Goal: Task Accomplishment & Management: Manage account settings

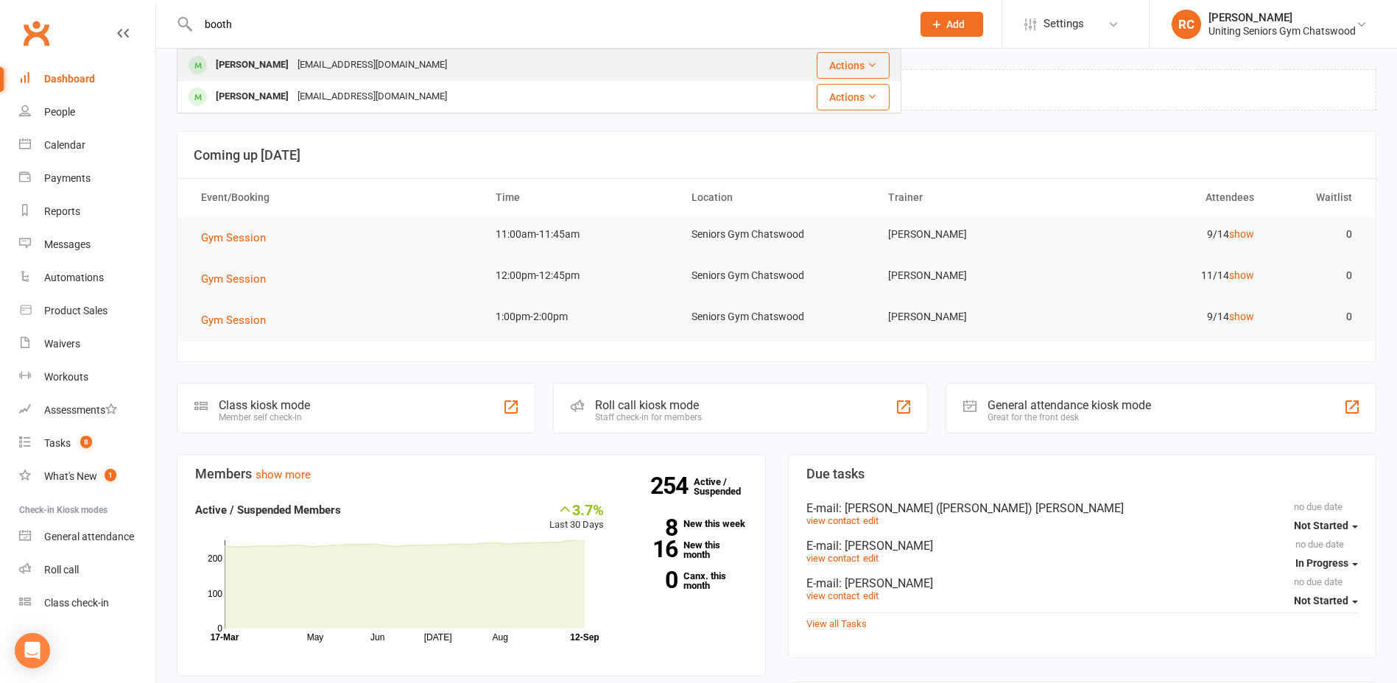
type input "booth"
click at [247, 63] on div "[PERSON_NAME]" at bounding box center [252, 64] width 82 height 21
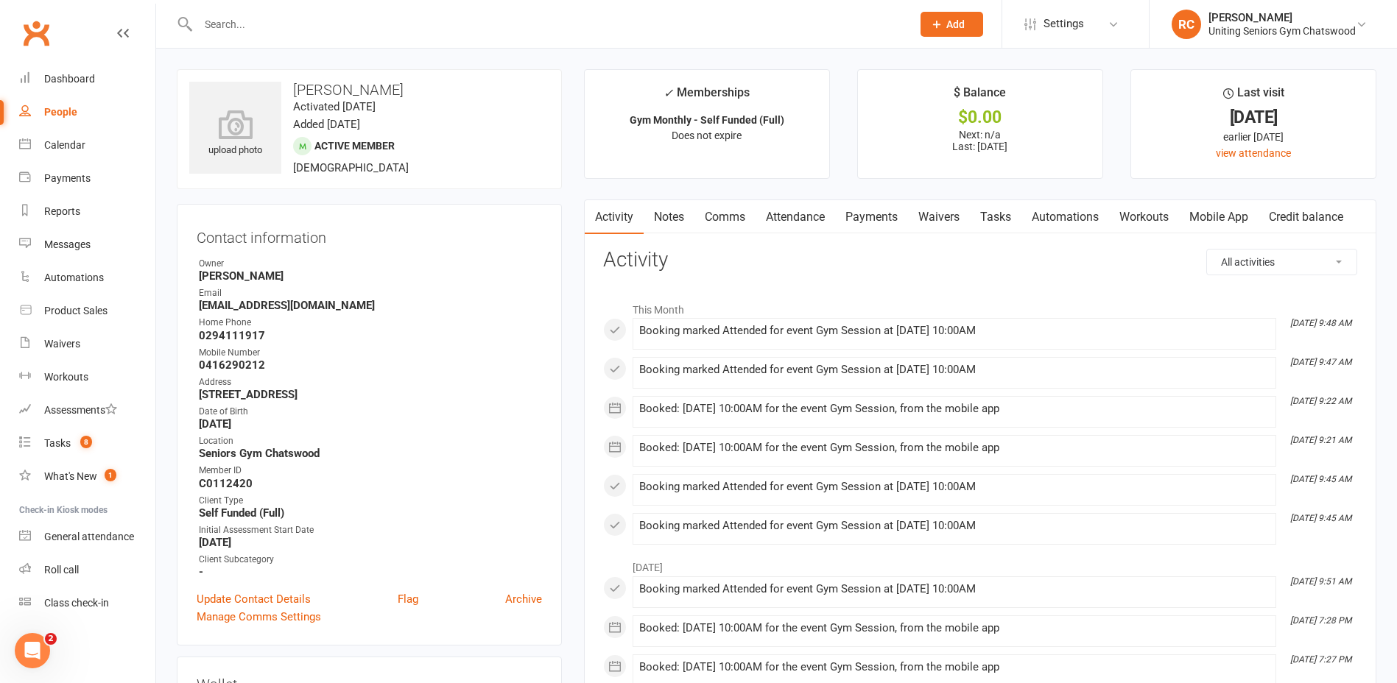
click at [348, 43] on div at bounding box center [539, 24] width 725 height 48
click at [343, 34] on input "text" at bounding box center [548, 24] width 708 height 21
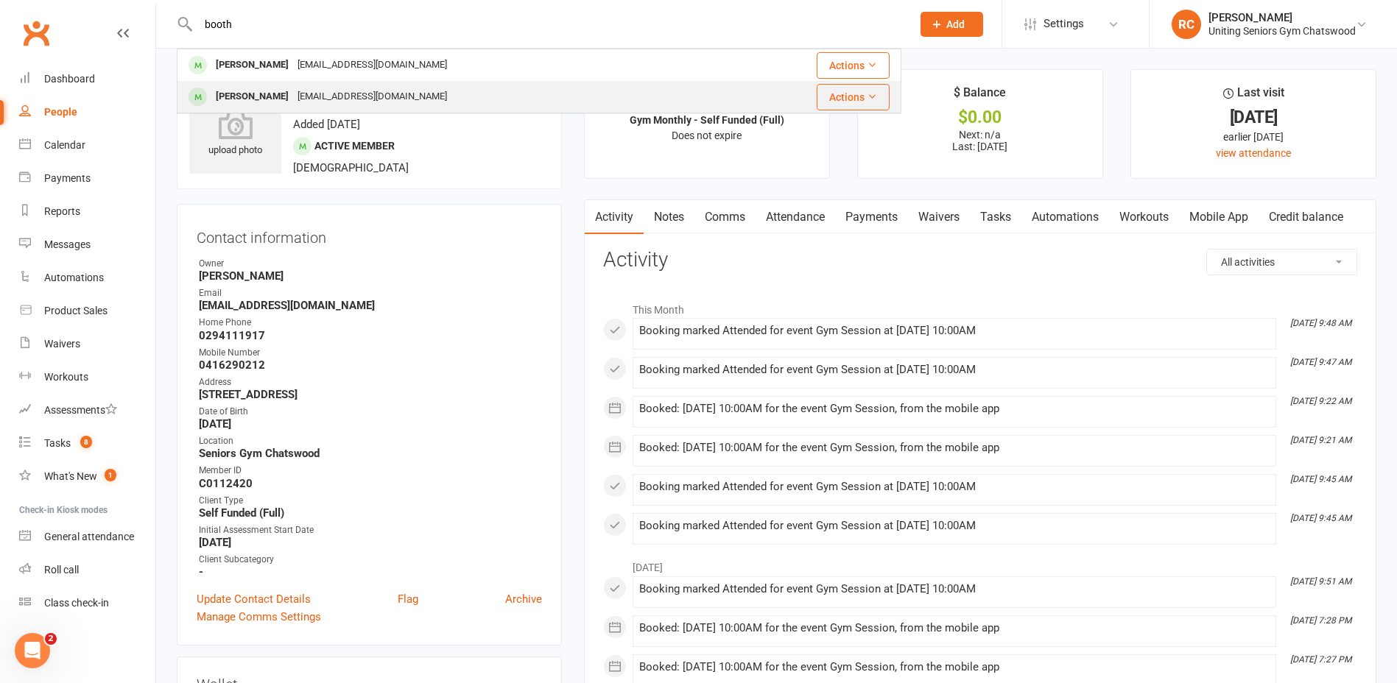
type input "booth"
click at [325, 102] on div "[EMAIL_ADDRESS][DOMAIN_NAME]" at bounding box center [372, 96] width 158 height 21
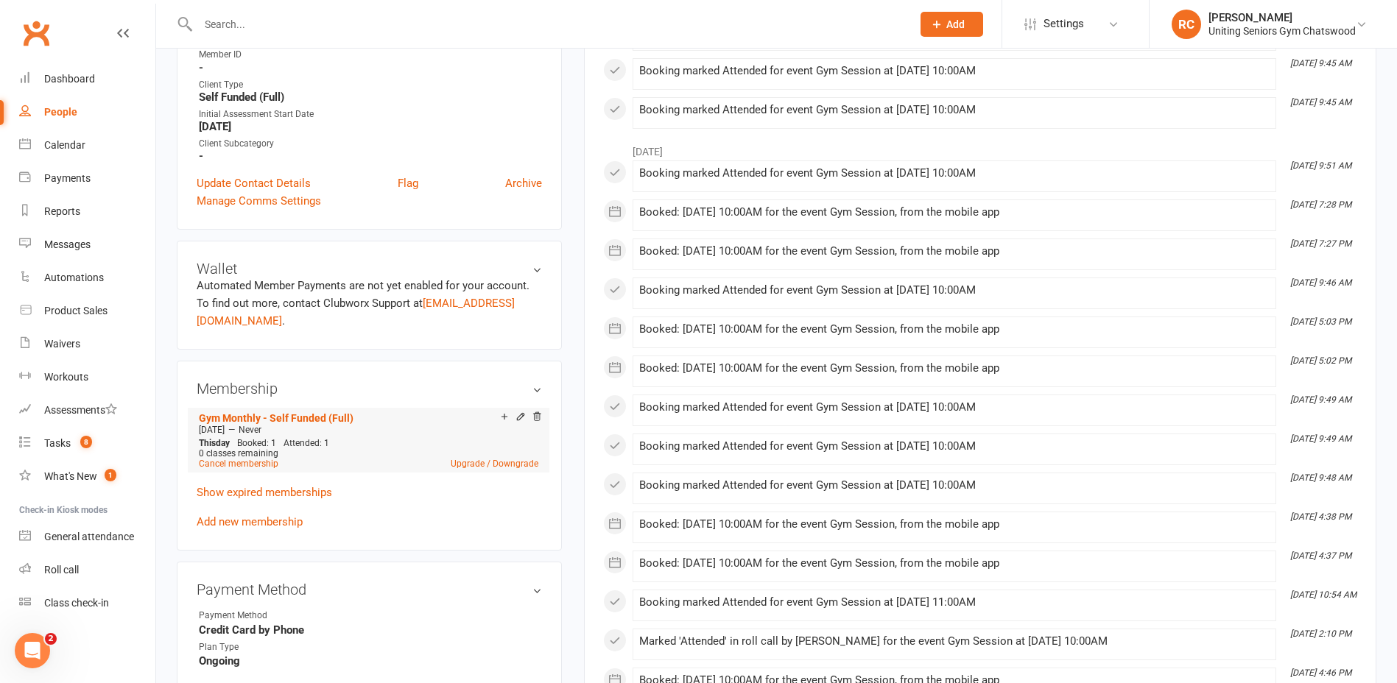
scroll to position [442, 0]
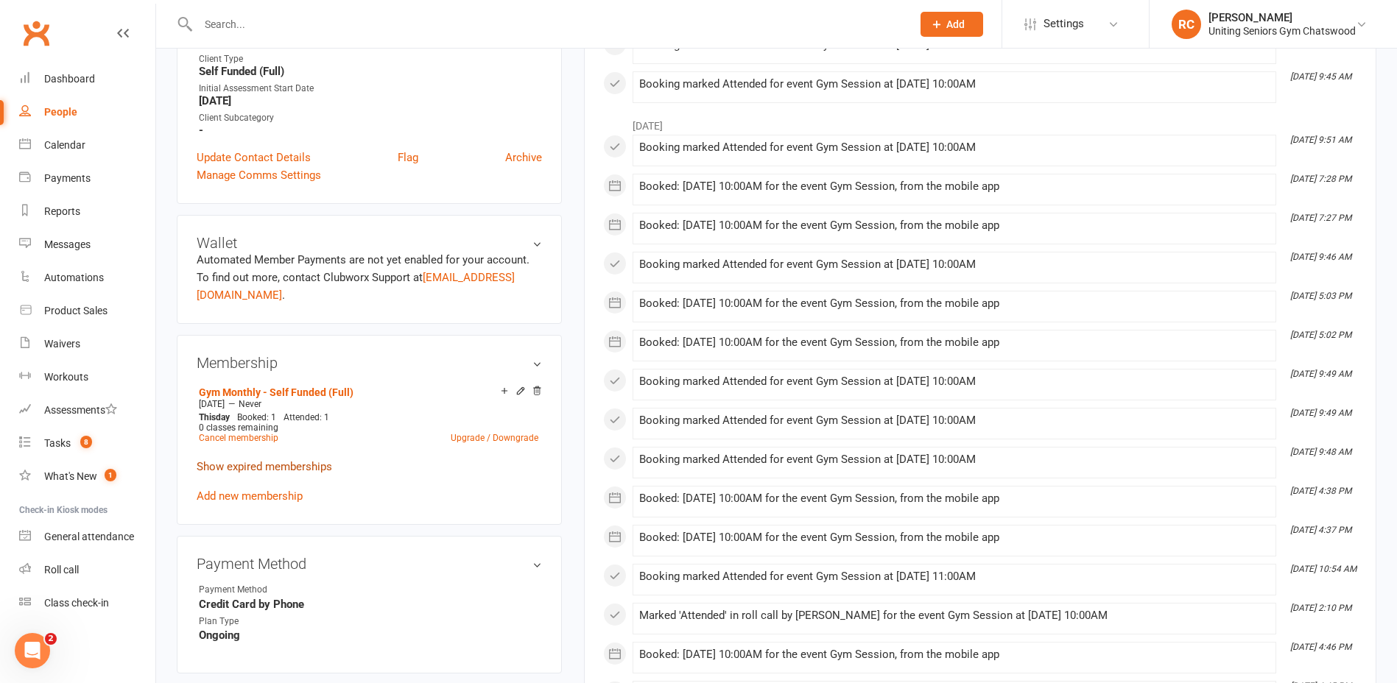
click at [231, 463] on link "Show expired memberships" at bounding box center [264, 466] width 135 height 13
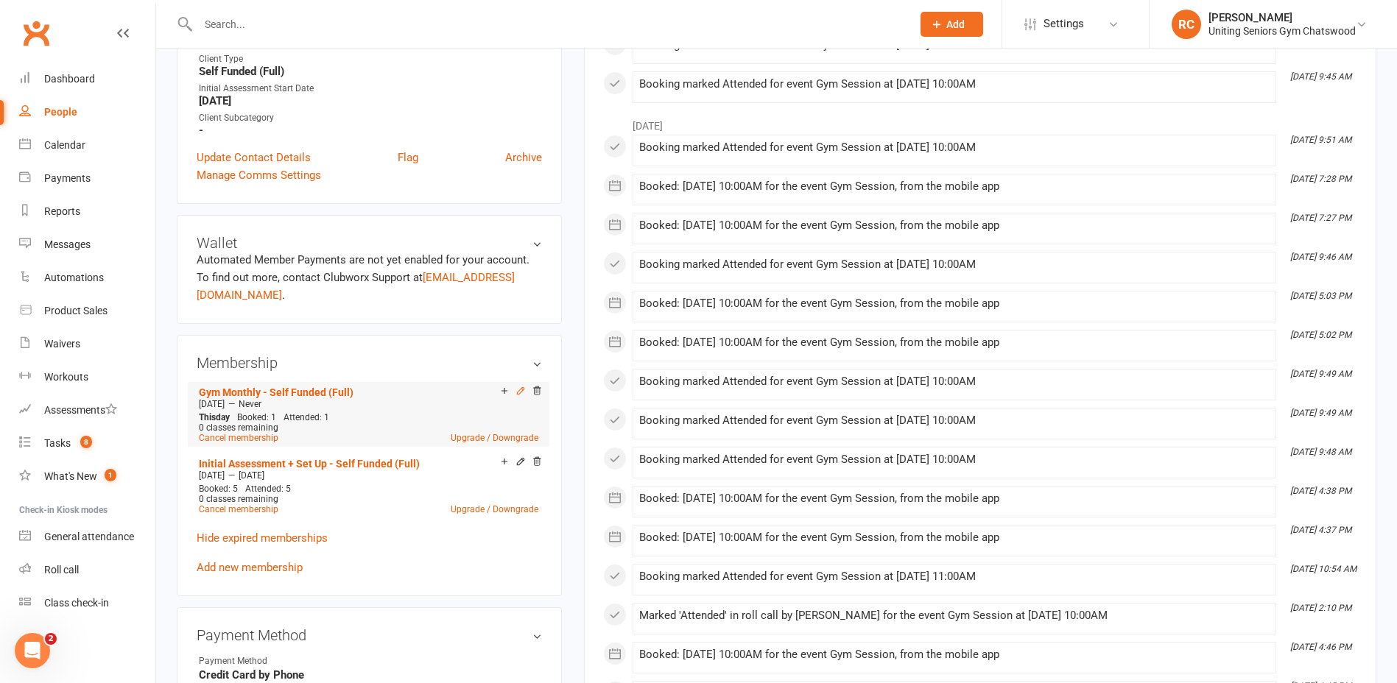
click at [519, 391] on icon at bounding box center [520, 390] width 7 height 7
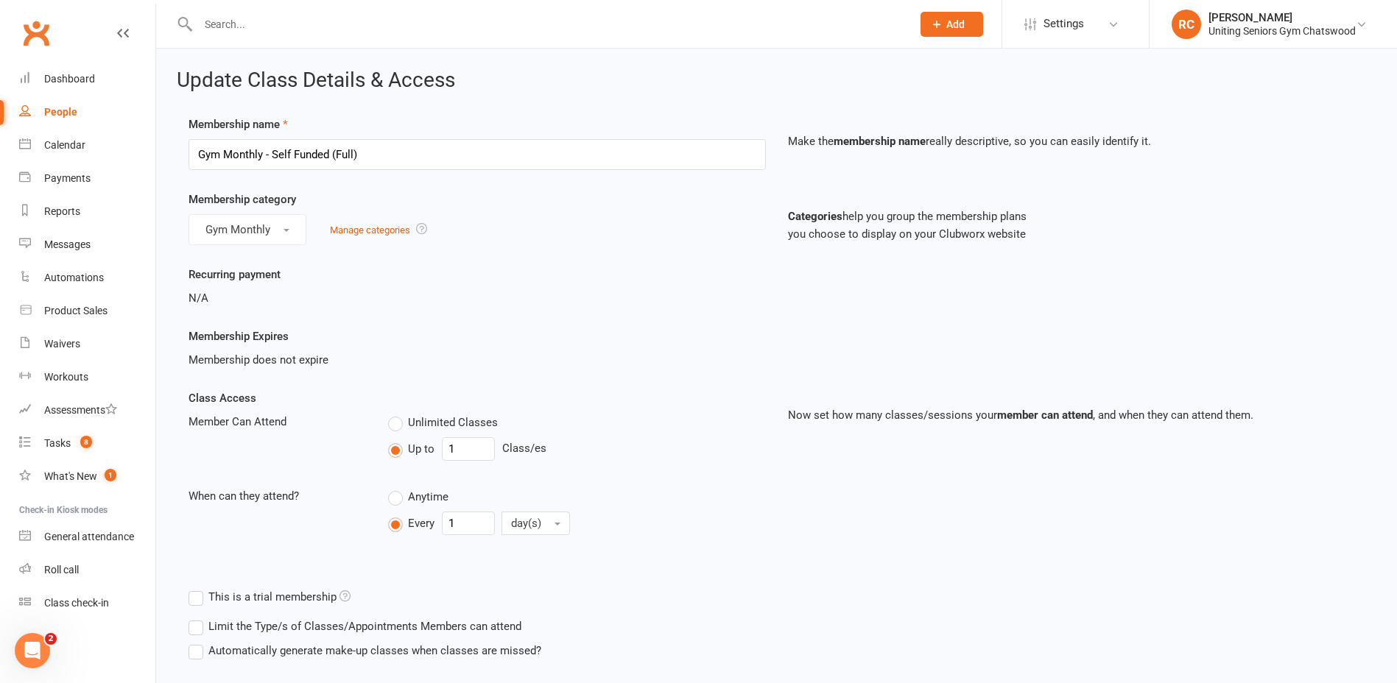
click at [396, 423] on label "Unlimited Classes" at bounding box center [443, 423] width 110 height 18
click at [396, 414] on input "Unlimited Classes" at bounding box center [393, 414] width 10 height 0
type input "0"
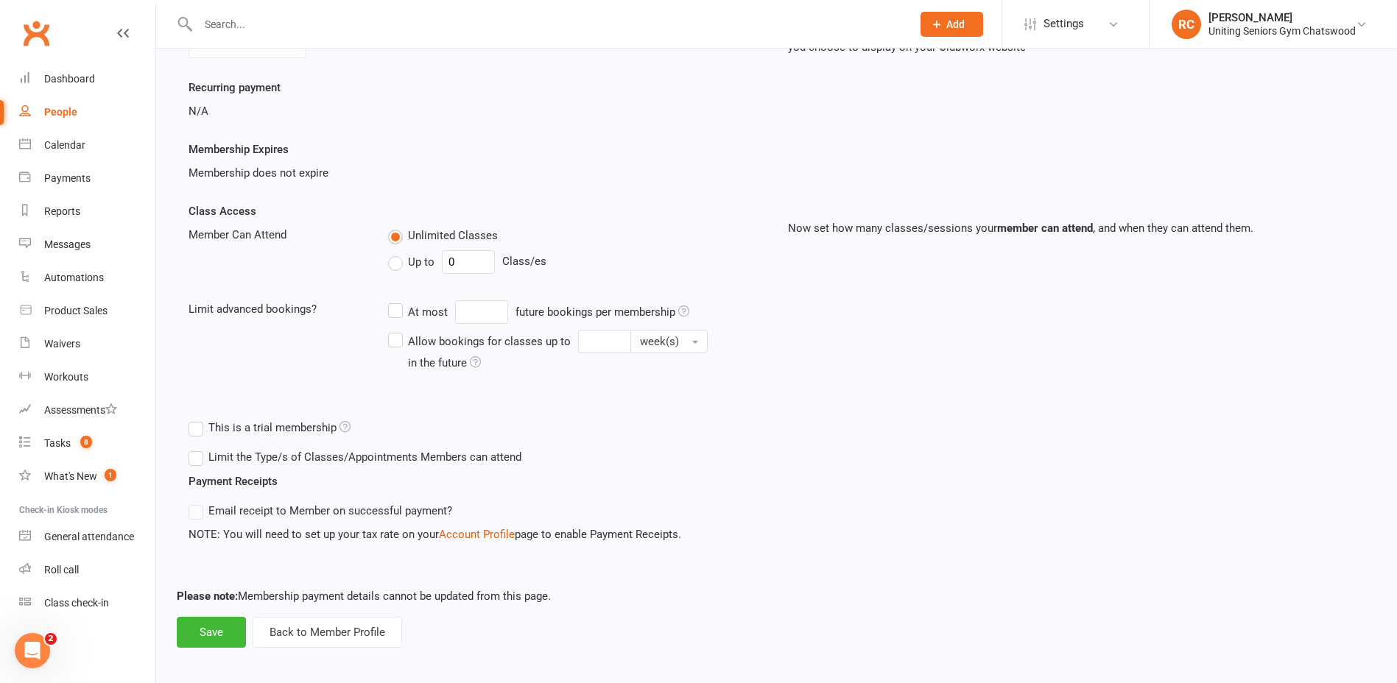
scroll to position [194, 0]
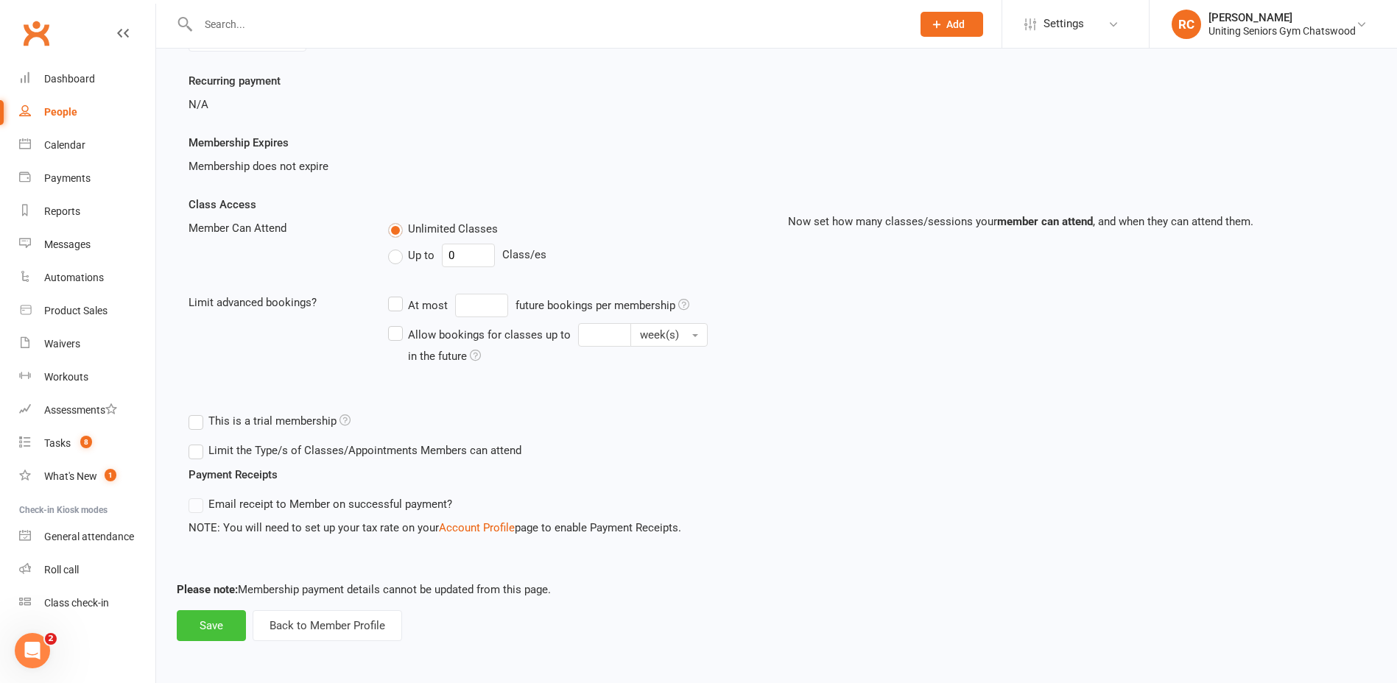
click at [211, 623] on button "Save" at bounding box center [211, 625] width 69 height 31
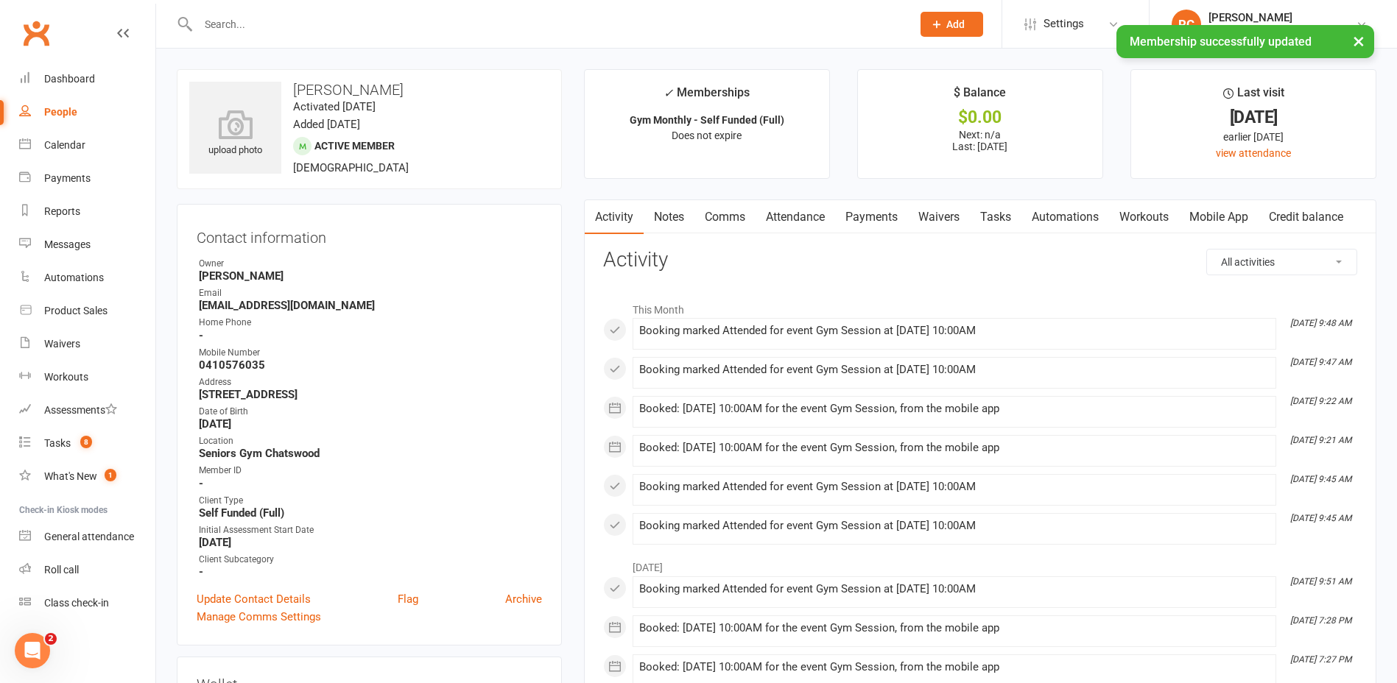
click at [356, 25] on div "× Membership successfully updated" at bounding box center [689, 25] width 1378 height 0
click at [360, 21] on input "text" at bounding box center [548, 24] width 708 height 21
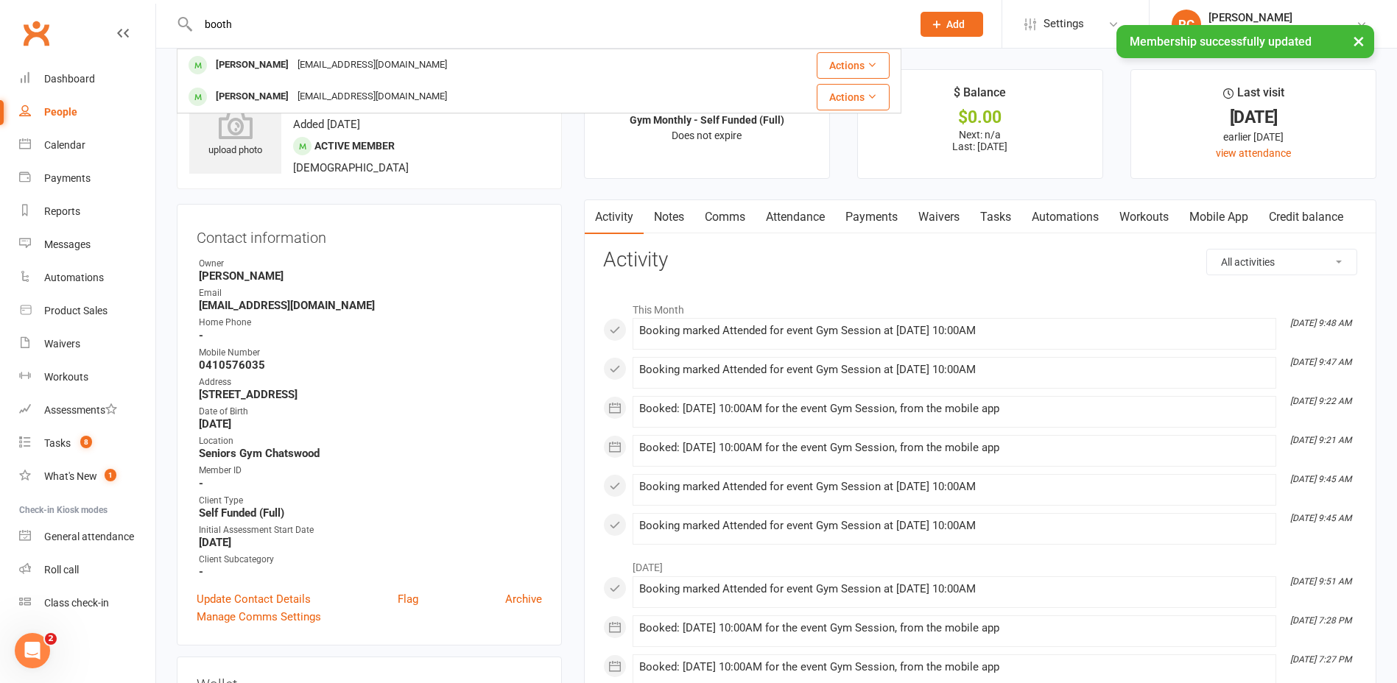
type input "booth"
click at [355, 25] on div "× Membership successfully updated" at bounding box center [689, 25] width 1378 height 0
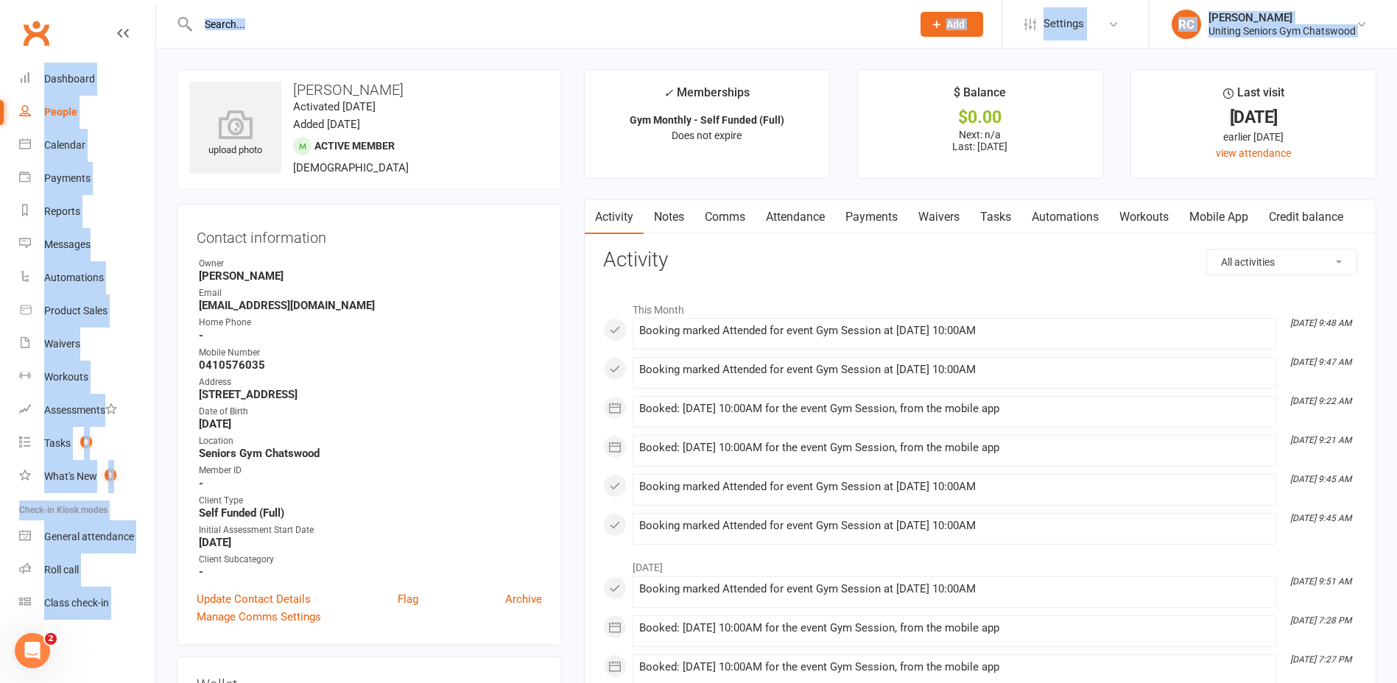
click at [349, 24] on input "text" at bounding box center [548, 24] width 708 height 21
click at [353, 21] on input "text" at bounding box center [548, 24] width 708 height 21
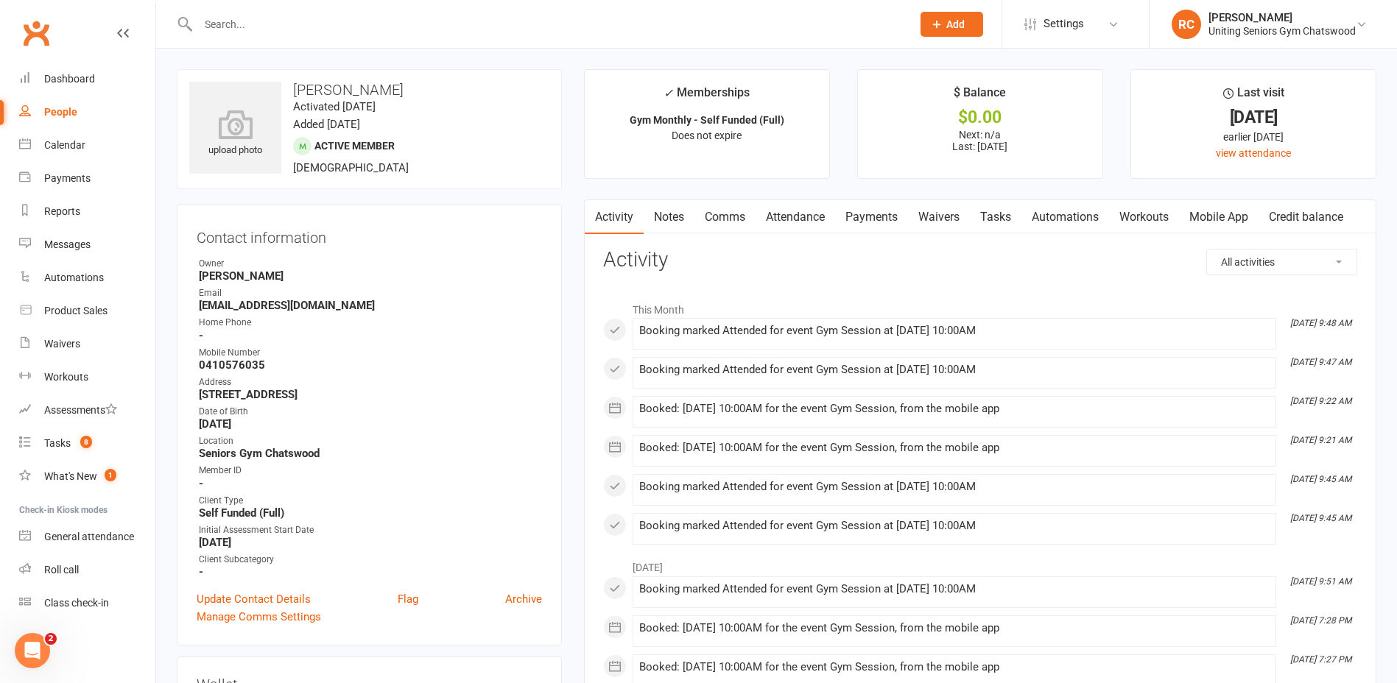
click at [365, 23] on input "text" at bounding box center [548, 24] width 708 height 21
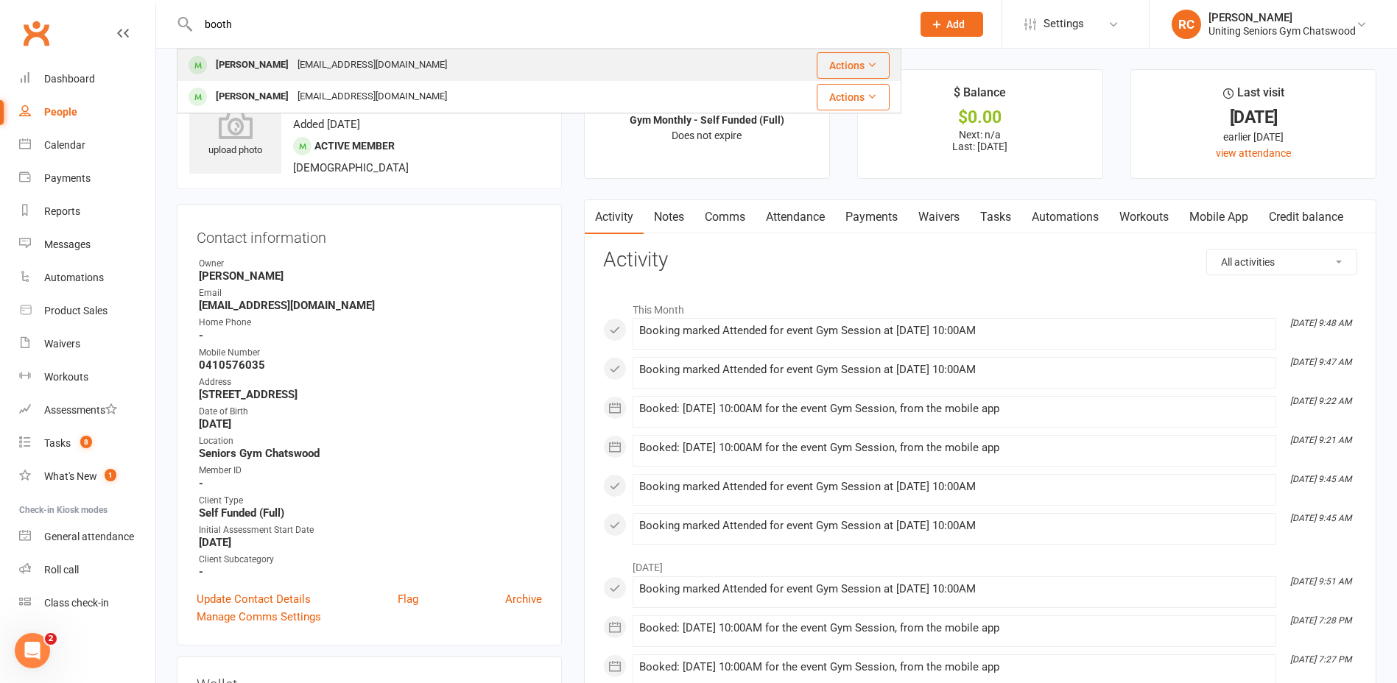
type input "booth"
click at [363, 60] on div "[EMAIL_ADDRESS][DOMAIN_NAME]" at bounding box center [372, 64] width 158 height 21
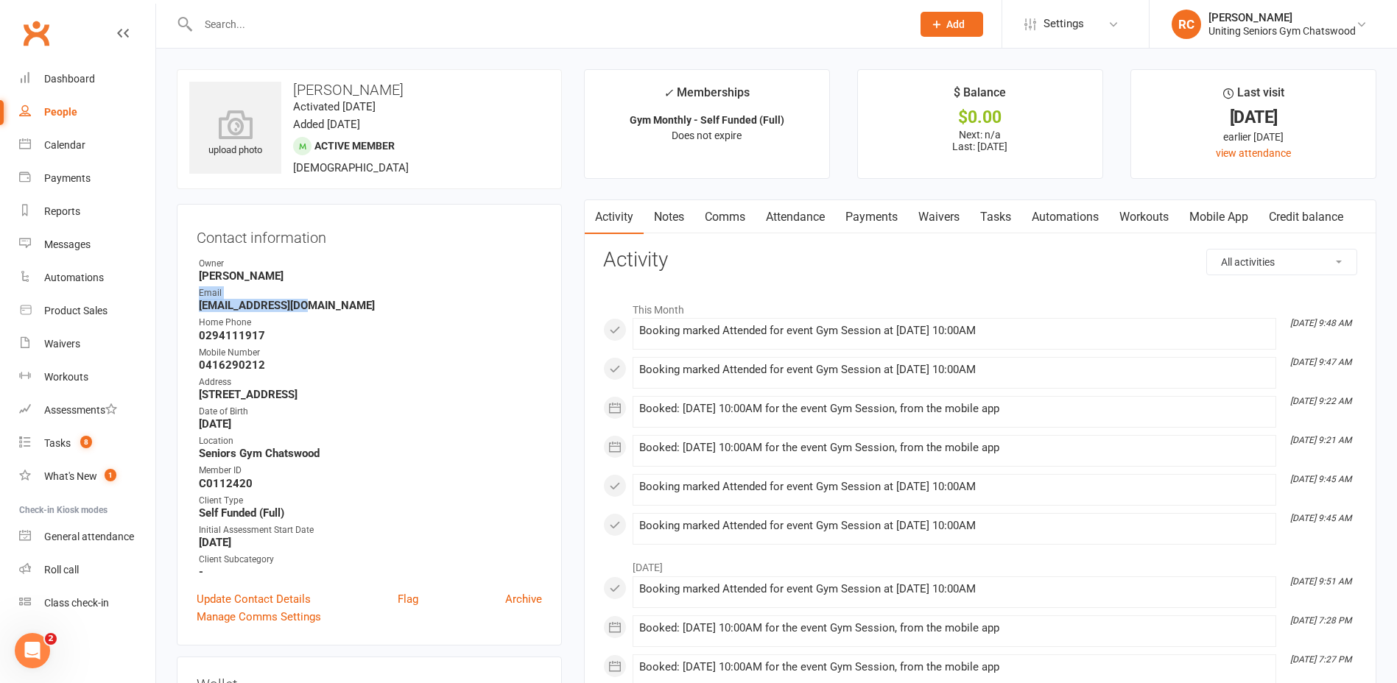
drag, startPoint x: 195, startPoint y: 300, endPoint x: 309, endPoint y: 311, distance: 114.6
click at [309, 311] on div "Contact information Owner [PERSON_NAME] Email [EMAIL_ADDRESS][DOMAIN_NAME] Home…" at bounding box center [369, 425] width 385 height 442
drag, startPoint x: 310, startPoint y: 311, endPoint x: 318, endPoint y: 309, distance: 8.4
click at [312, 310] on strong "[EMAIL_ADDRESS][DOMAIN_NAME]" at bounding box center [370, 305] width 343 height 13
drag, startPoint x: 331, startPoint y: 305, endPoint x: 199, endPoint y: 308, distance: 132.6
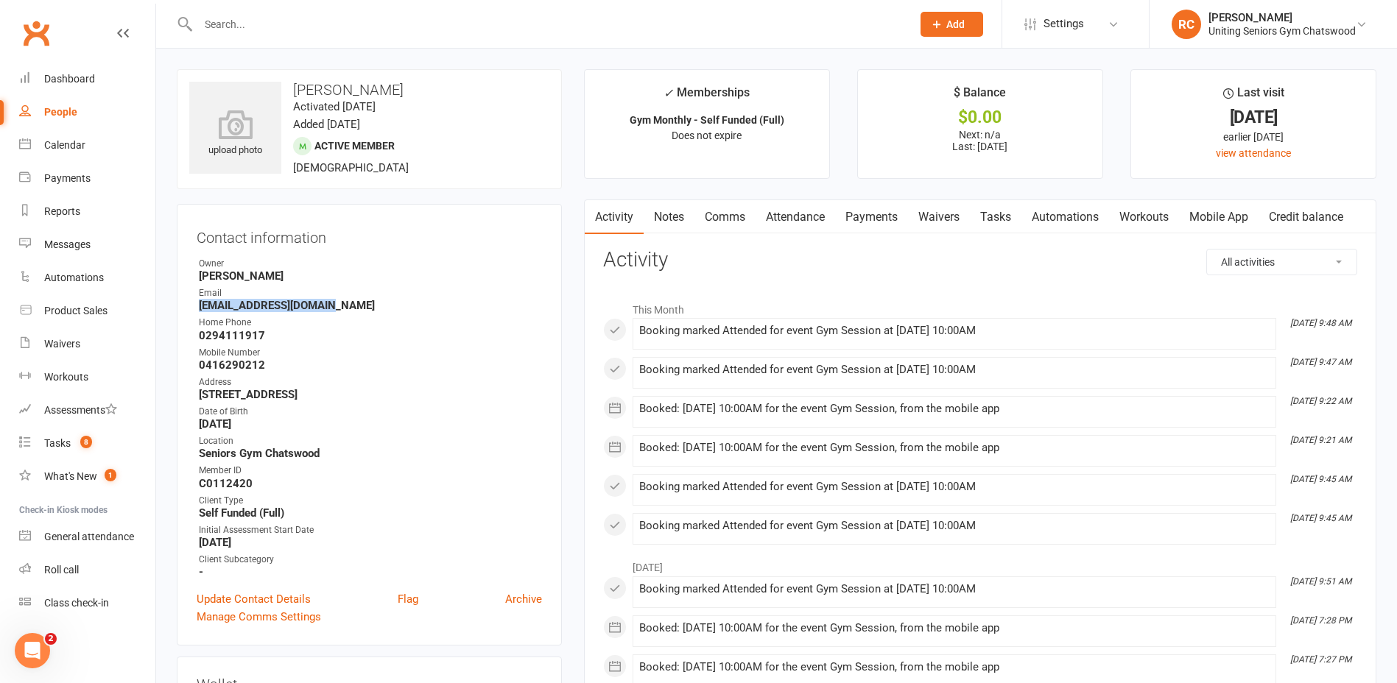
click at [199, 308] on strong "[EMAIL_ADDRESS][DOMAIN_NAME]" at bounding box center [370, 305] width 343 height 13
copy strong "[EMAIL_ADDRESS][DOMAIN_NAME]"
click at [66, 147] on div "Calendar" at bounding box center [64, 145] width 41 height 12
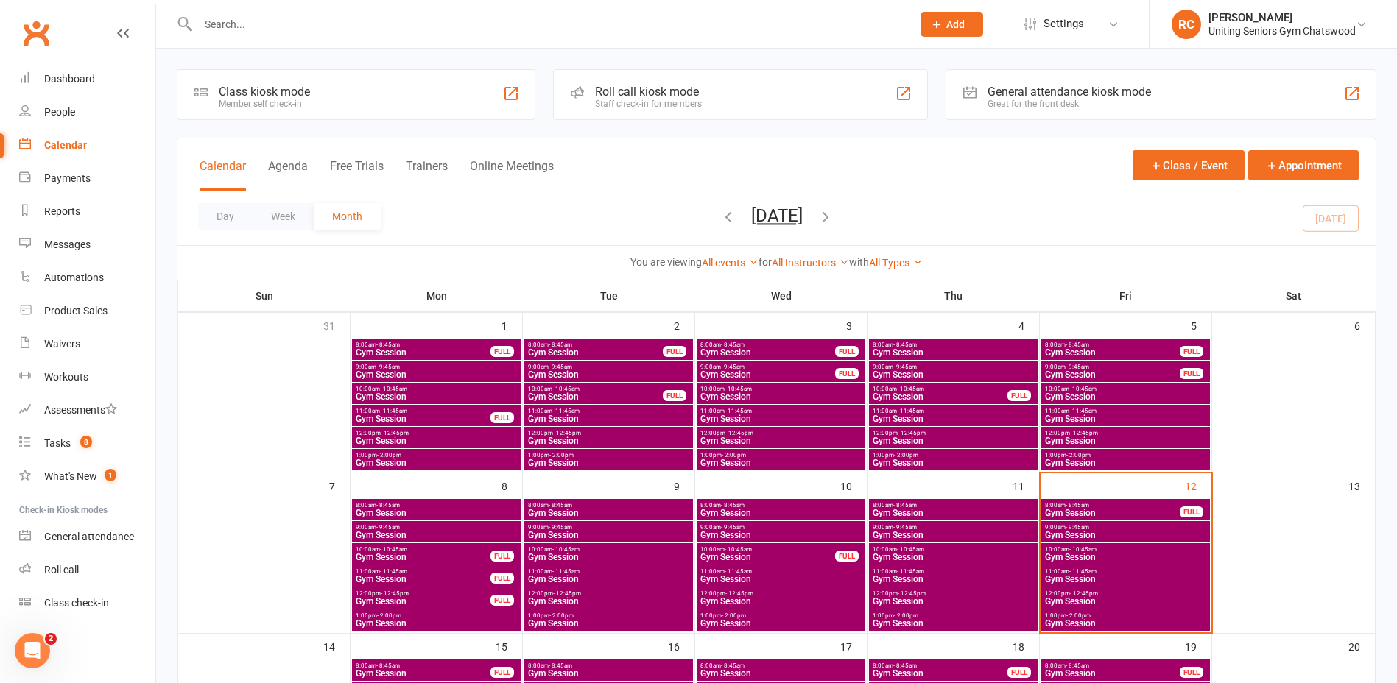
click at [1074, 591] on span "- 12:45pm" at bounding box center [1084, 594] width 28 height 7
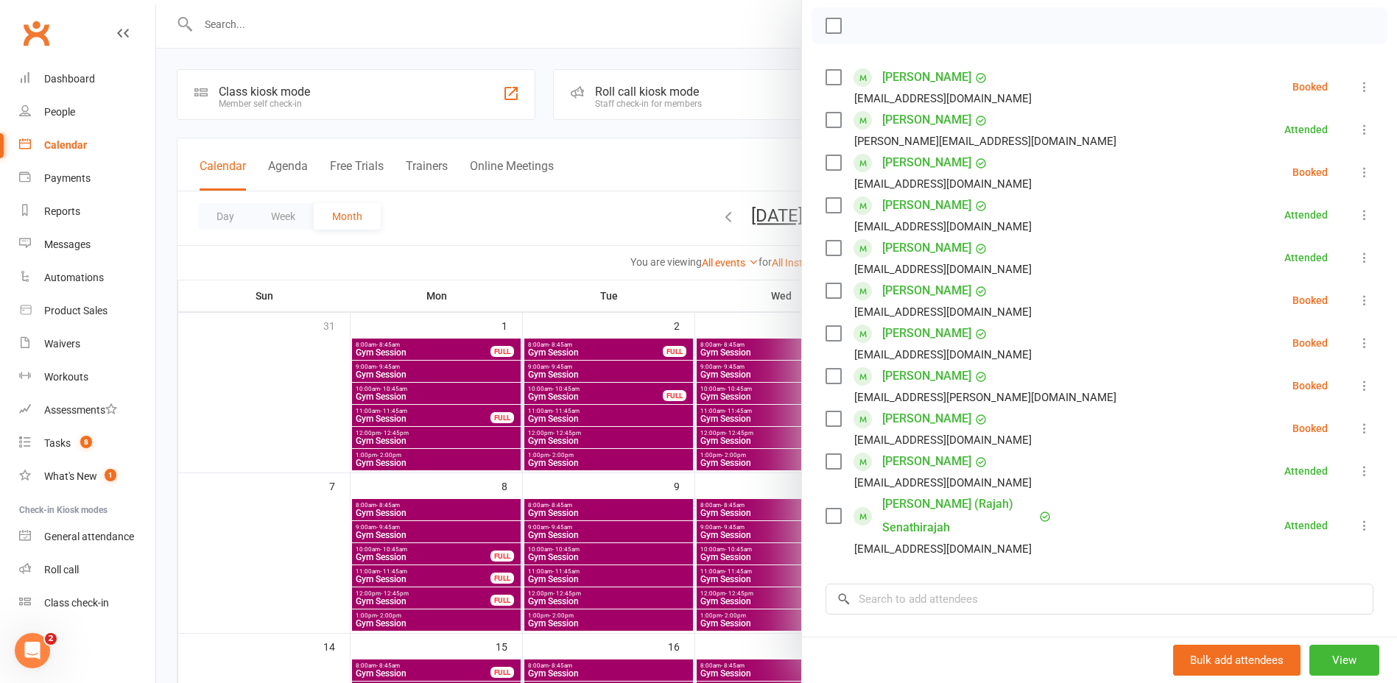
scroll to position [221, 0]
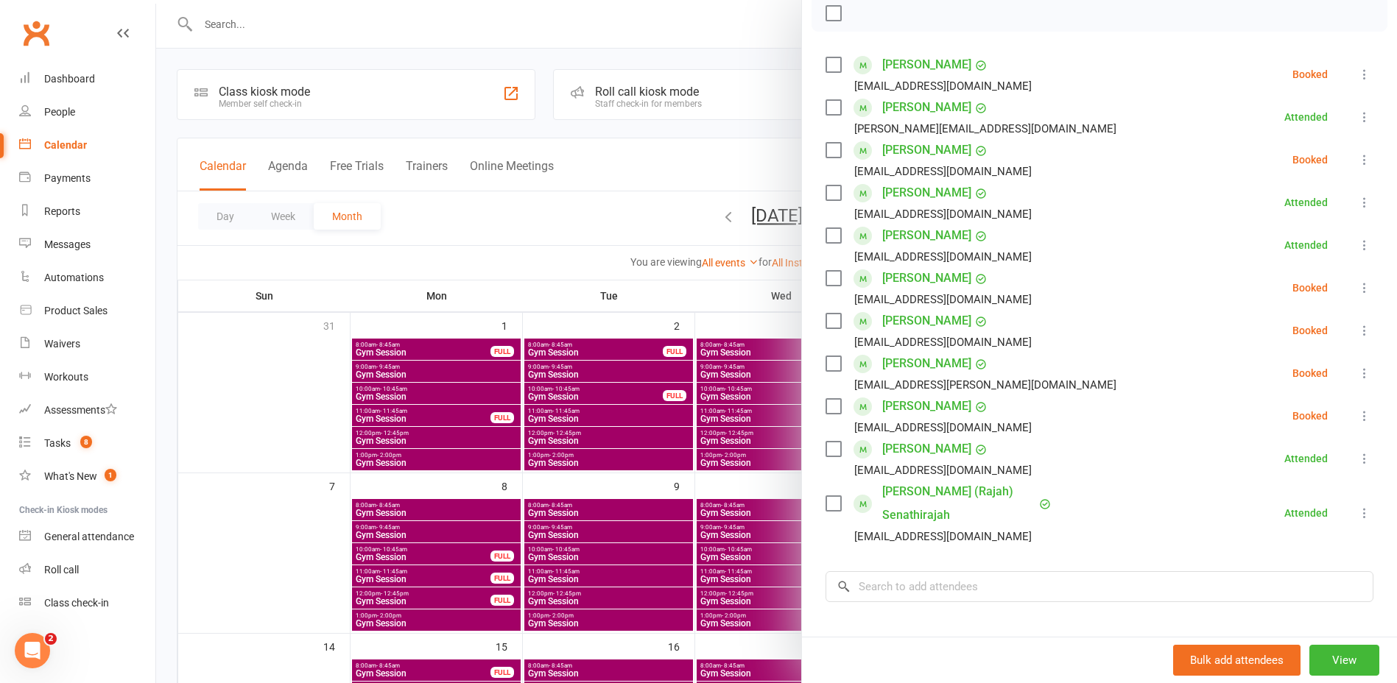
click at [1357, 370] on icon at bounding box center [1364, 373] width 15 height 15
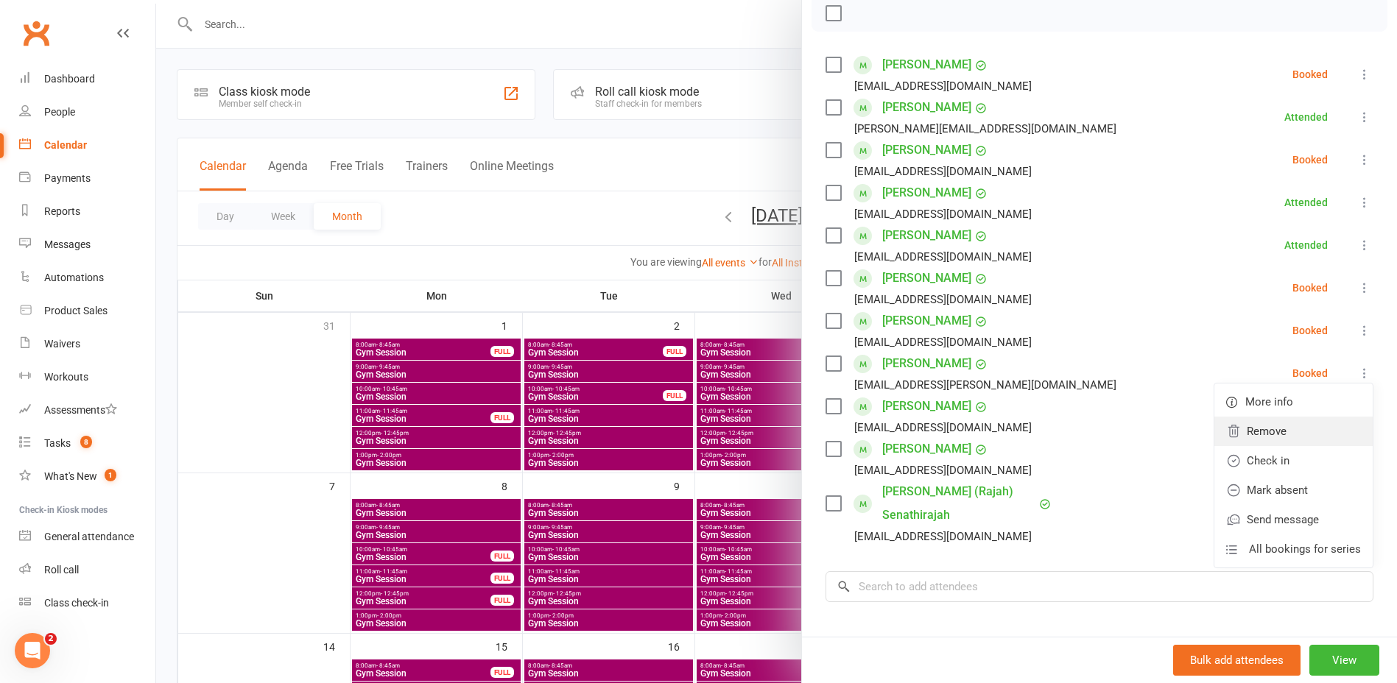
click at [1251, 434] on link "Remove" at bounding box center [1293, 431] width 158 height 29
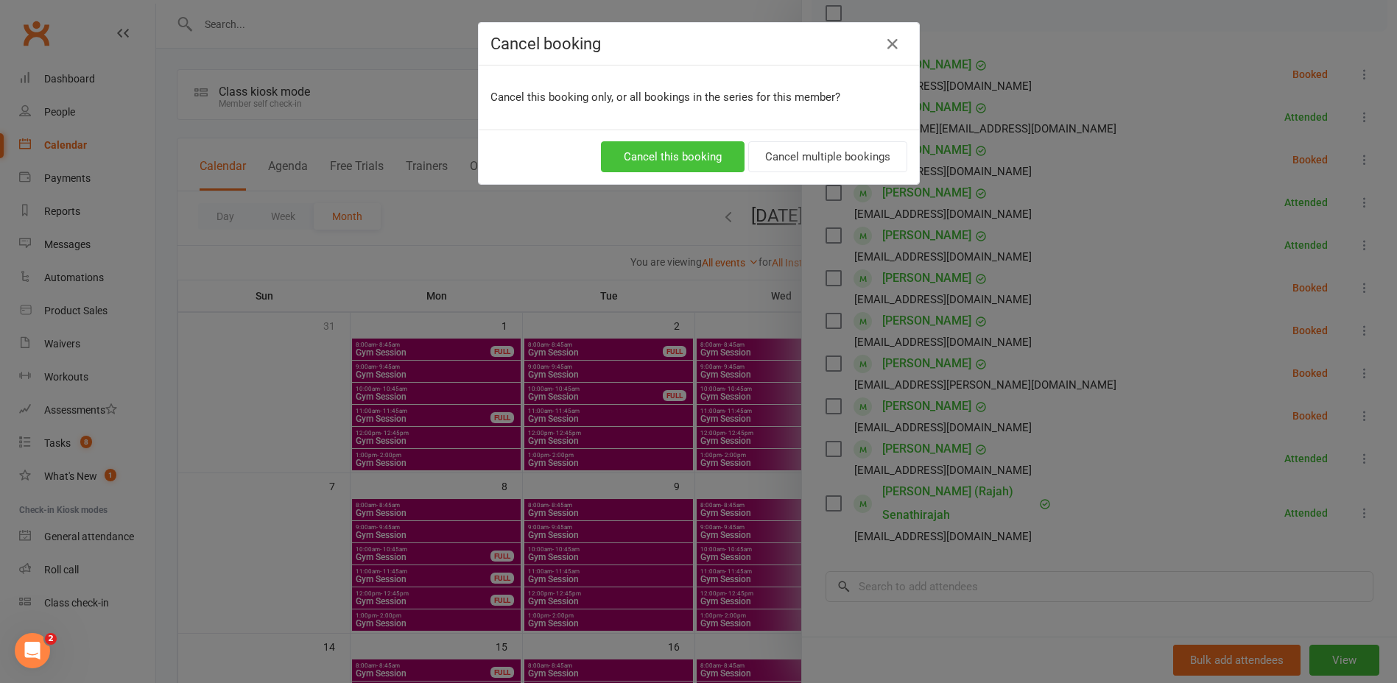
click at [654, 147] on button "Cancel this booking" at bounding box center [673, 156] width 144 height 31
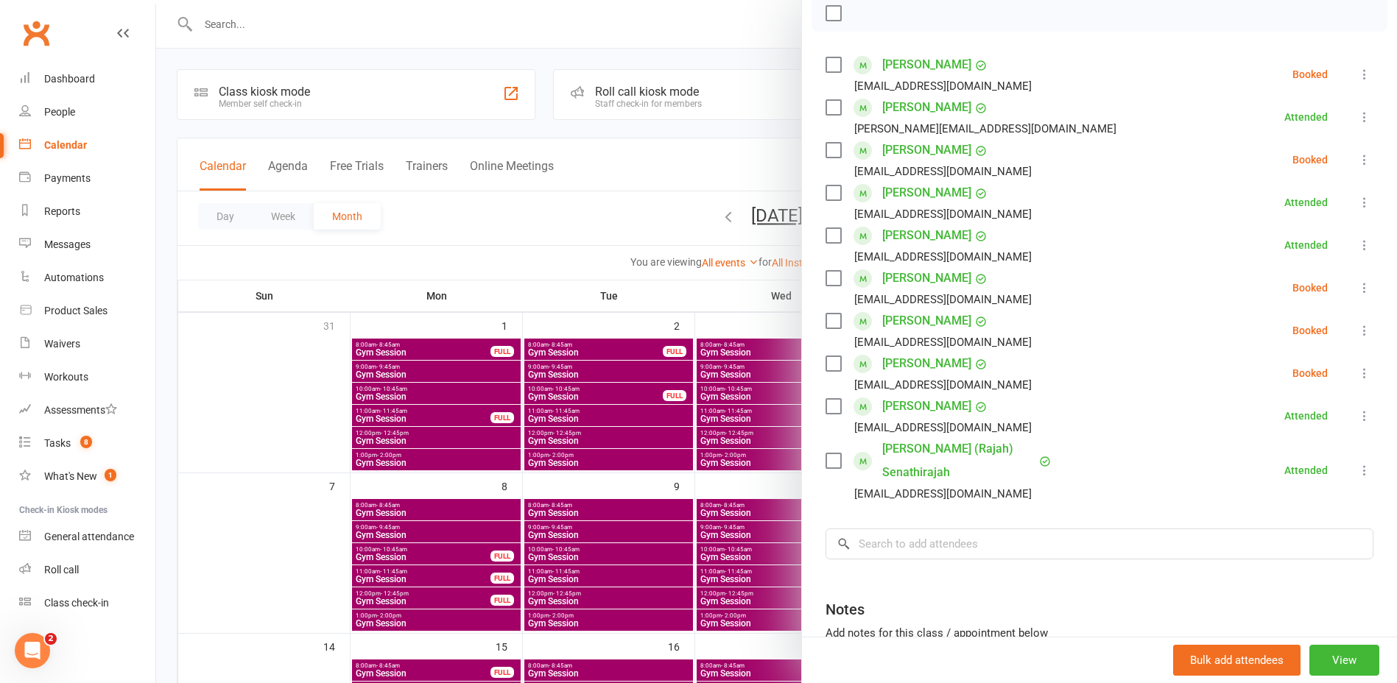
click at [430, 272] on div at bounding box center [776, 341] width 1241 height 683
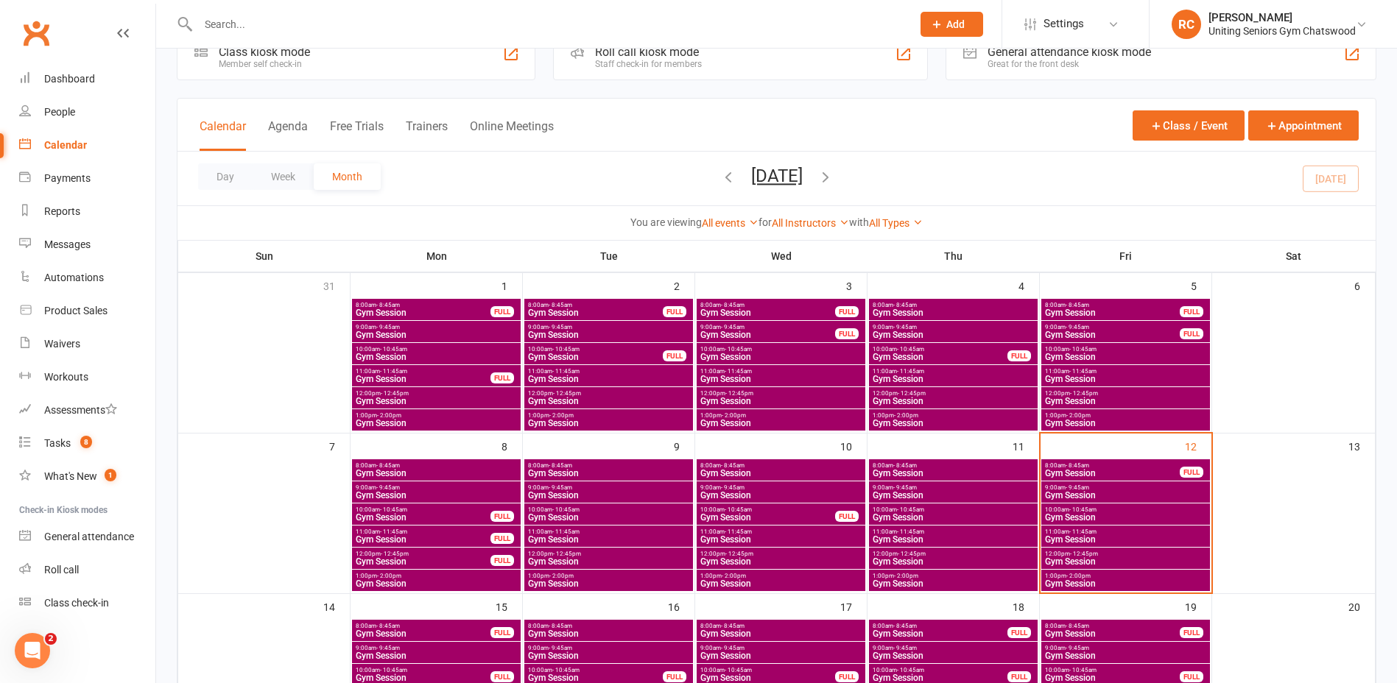
scroll to position [0, 0]
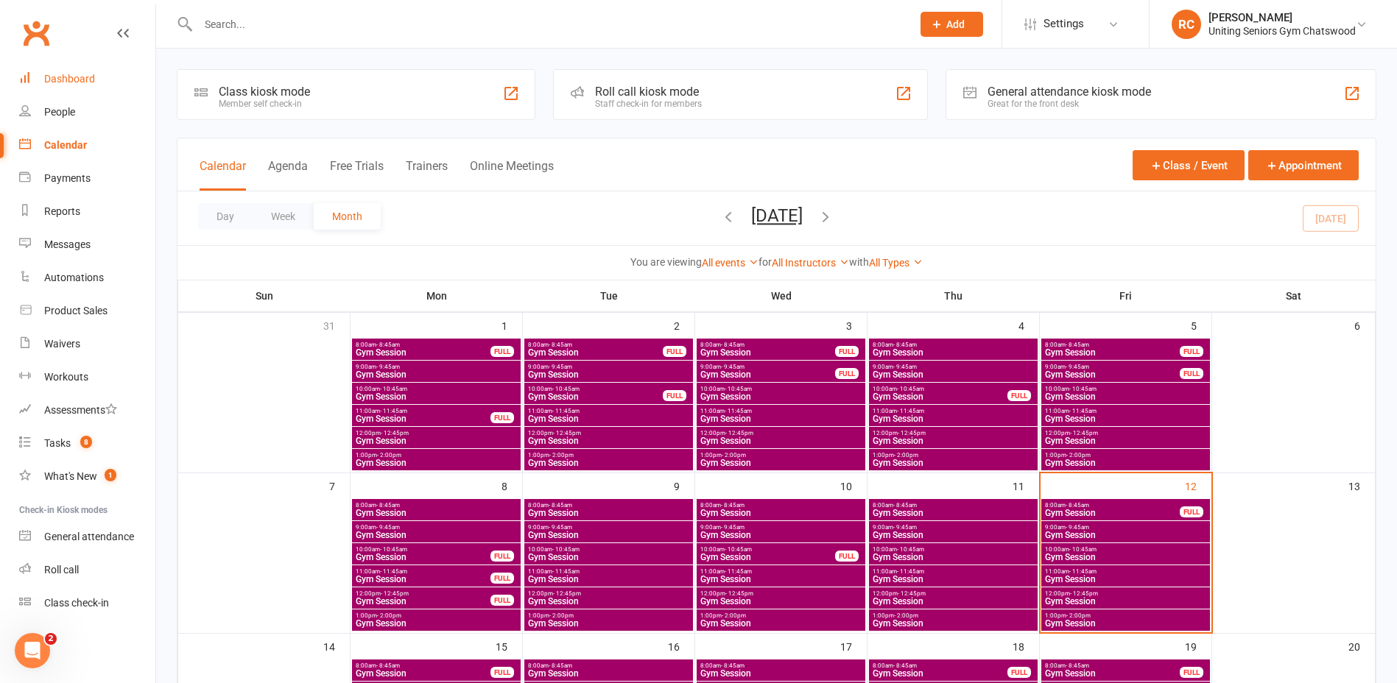
click at [46, 82] on div "Dashboard" at bounding box center [69, 79] width 51 height 12
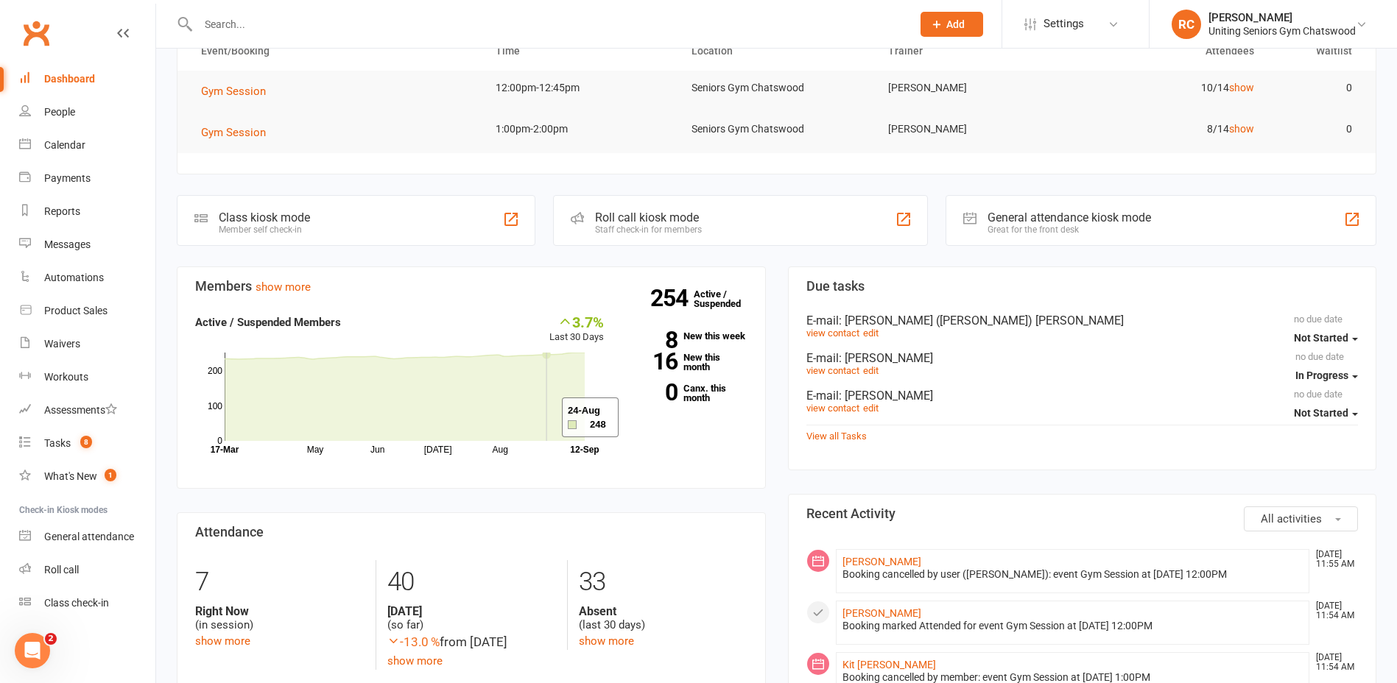
scroll to position [147, 0]
click at [847, 332] on link "view contact" at bounding box center [832, 332] width 53 height 11
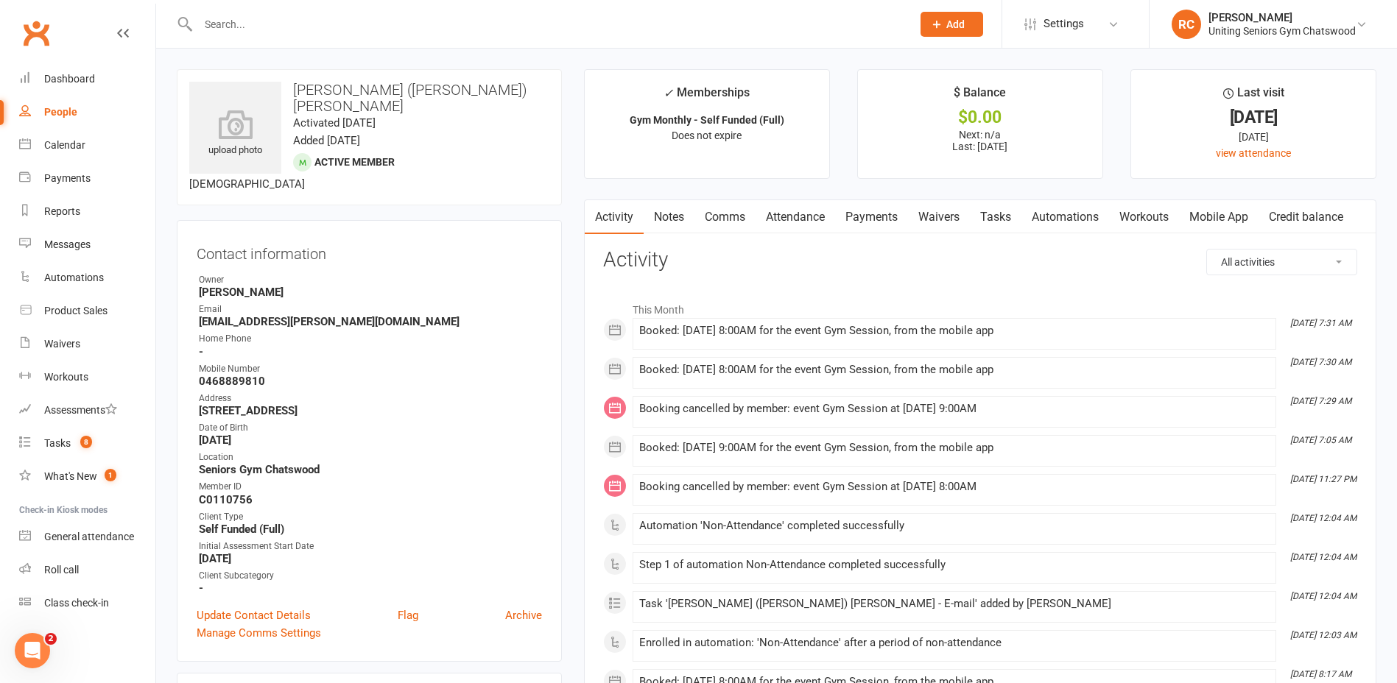
click at [788, 20] on input "text" at bounding box center [548, 24] width 708 height 21
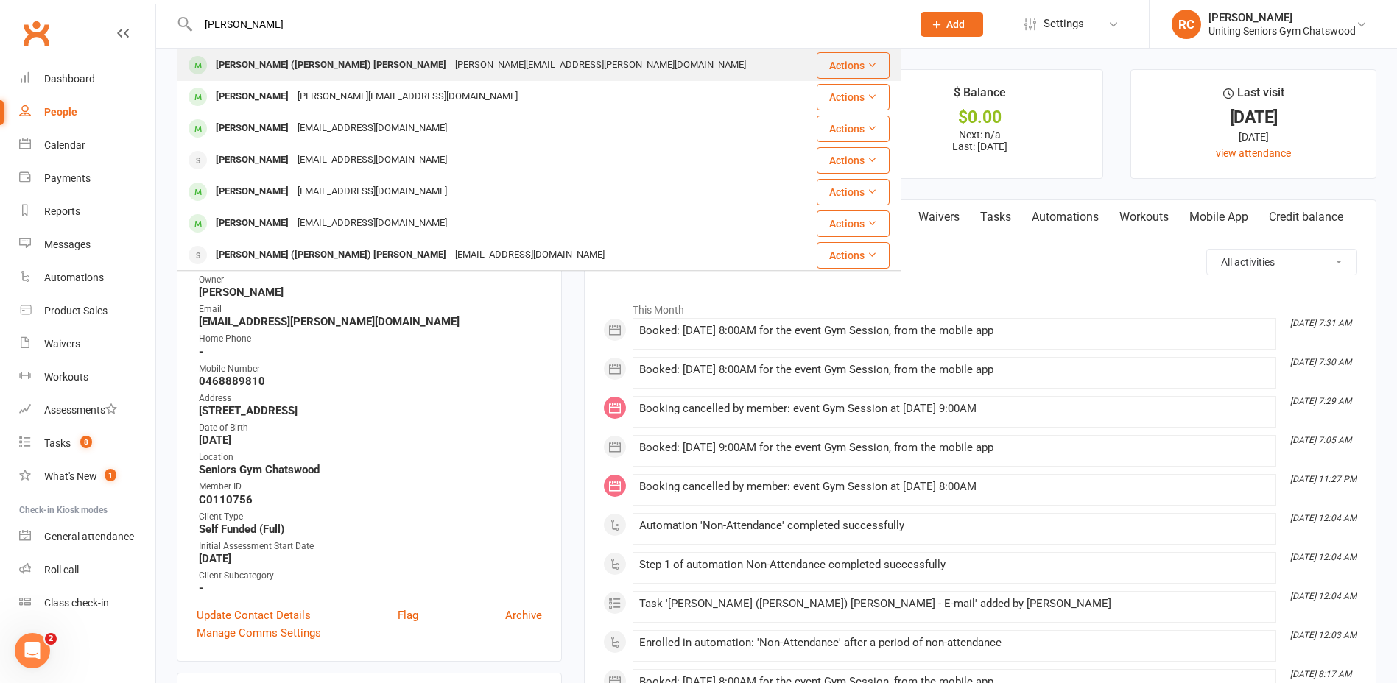
type input "[PERSON_NAME]"
click at [451, 65] on div "[PERSON_NAME][EMAIL_ADDRESS][PERSON_NAME][DOMAIN_NAME]" at bounding box center [601, 64] width 300 height 21
